Goal: Communication & Community: Answer question/provide support

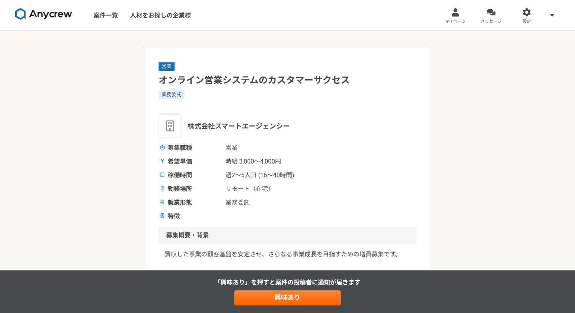
click at [36, 18] on img at bounding box center [43, 14] width 57 height 12
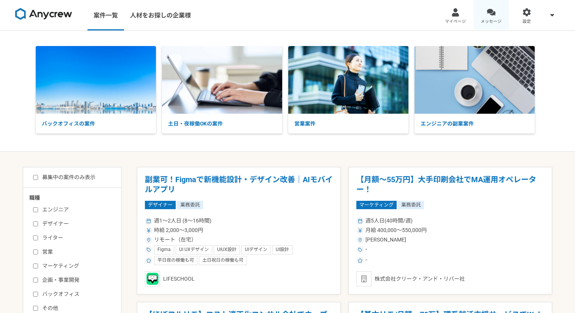
click at [491, 17] on link "メッセージ" at bounding box center [491, 15] width 36 height 30
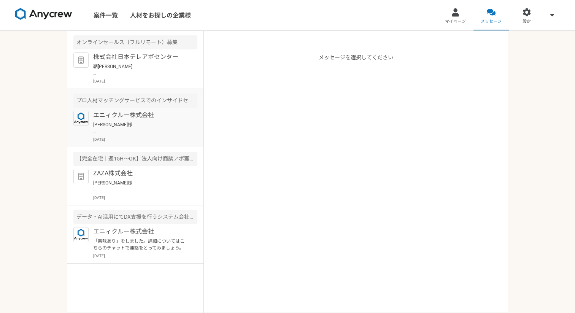
click at [170, 138] on p "[DATE]" at bounding box center [145, 139] width 104 height 6
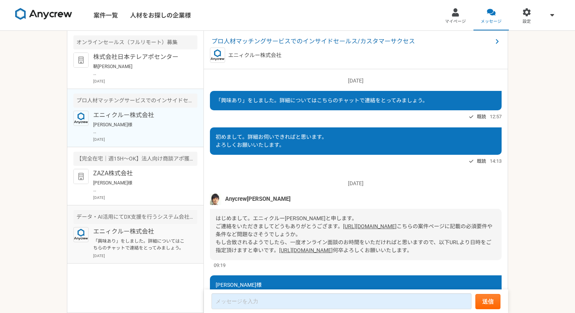
scroll to position [182, 0]
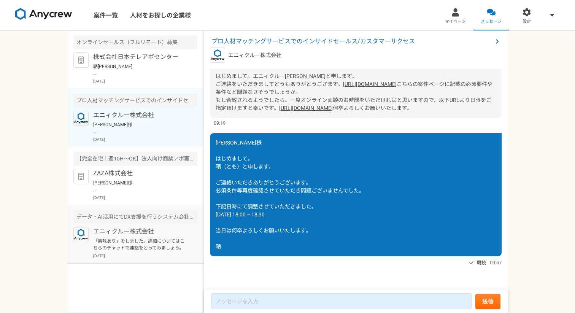
click at [167, 247] on p "「興味あり」をしました。詳細についてはこちらのチャットで連絡をとってみましょう。" at bounding box center [140, 245] width 94 height 14
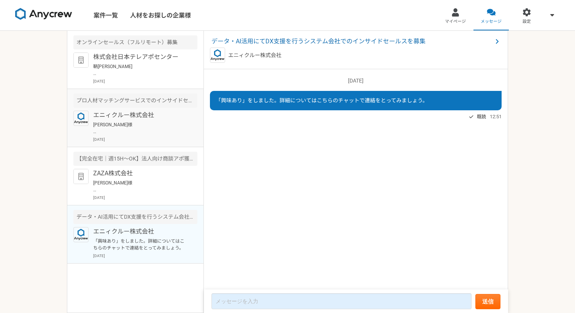
click at [170, 131] on p "[PERSON_NAME]様 はじめまして。 鞆（とも）と申します。 ご連絡いただきありがとうございます。 必須条件等再度確認させていただき問題ございませんで…" at bounding box center [140, 128] width 94 height 14
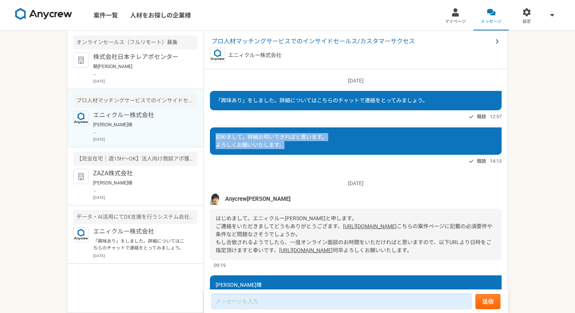
drag, startPoint x: 216, startPoint y: 136, endPoint x: 288, endPoint y: 152, distance: 73.7
click at [288, 152] on div "初めまして。詳細お伺いできればと思います。 よろしくお願いいたします。" at bounding box center [356, 140] width 292 height 27
copy span "初めまして。詳細お伺いできればと思います。 よろしくお願いいたします。"
click at [157, 250] on p "「興味あり」をしました。詳細についてはこちらのチャットで連絡をとってみましょう。" at bounding box center [140, 245] width 94 height 14
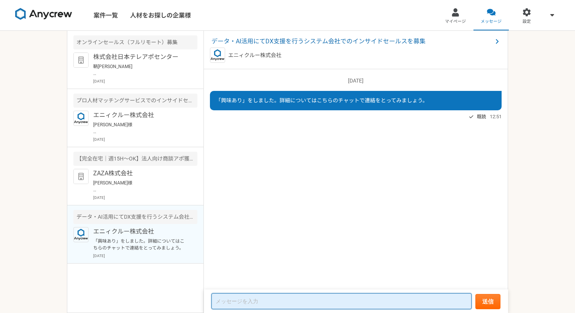
click at [284, 296] on textarea at bounding box center [341, 301] width 260 height 16
paste textarea "初めまして。詳細お伺いできればと思います。 よろしくお願いいたします。"
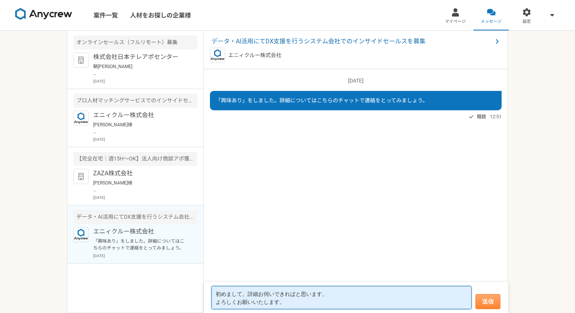
type textarea "初めまして。詳細お伺いできればと思います。 よろしくお願いいたします。"
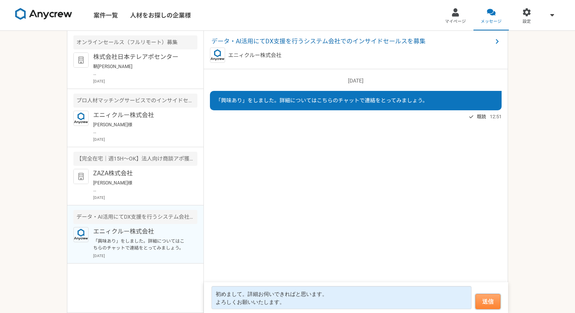
click at [479, 302] on button "送信" at bounding box center [487, 301] width 25 height 15
